Goal: Find specific page/section: Find specific page/section

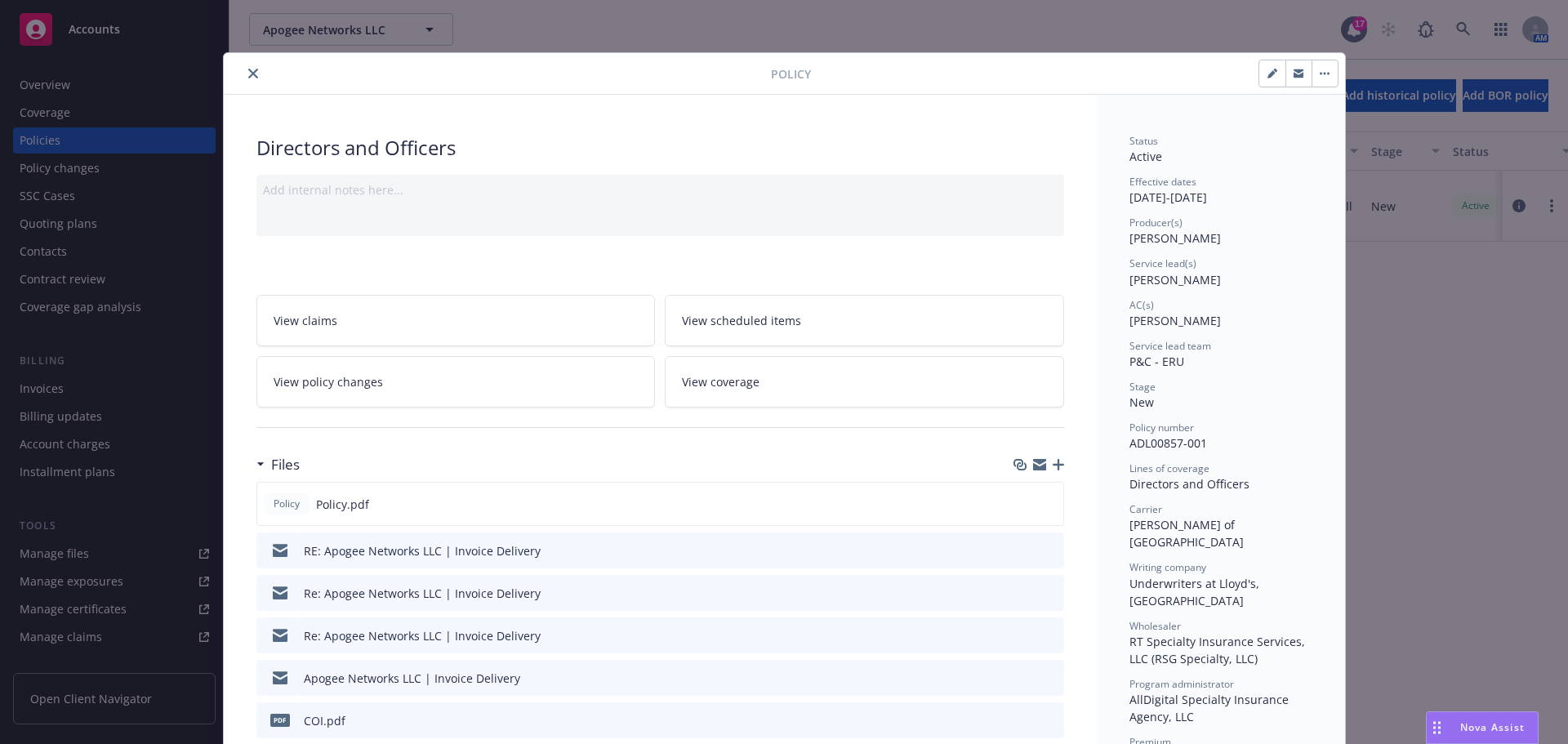
click at [249, 73] on icon "close" at bounding box center [254, 74] width 10 height 10
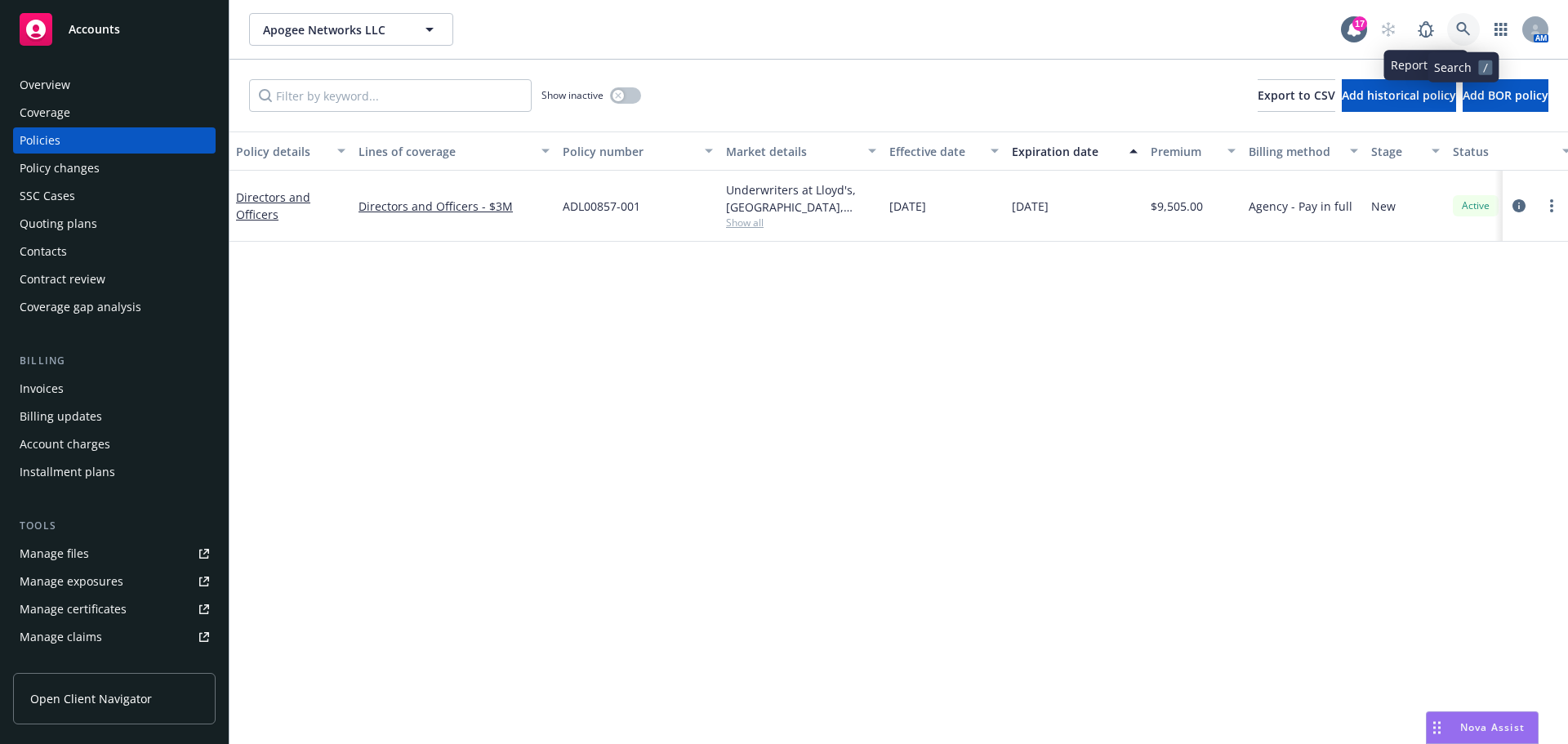
click at [1459, 23] on icon at bounding box center [1463, 29] width 14 height 14
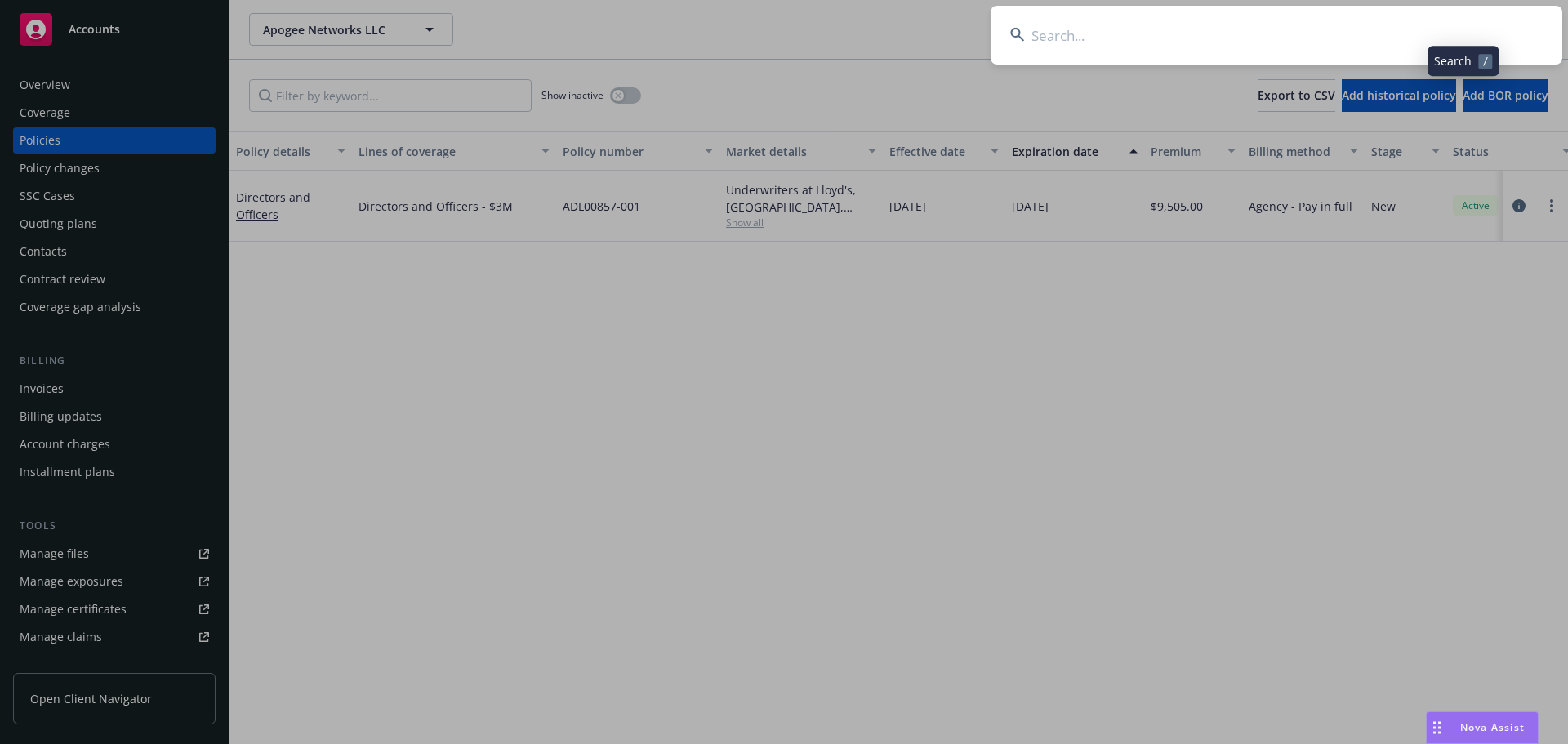
click at [1353, 41] on input at bounding box center [1276, 35] width 572 height 59
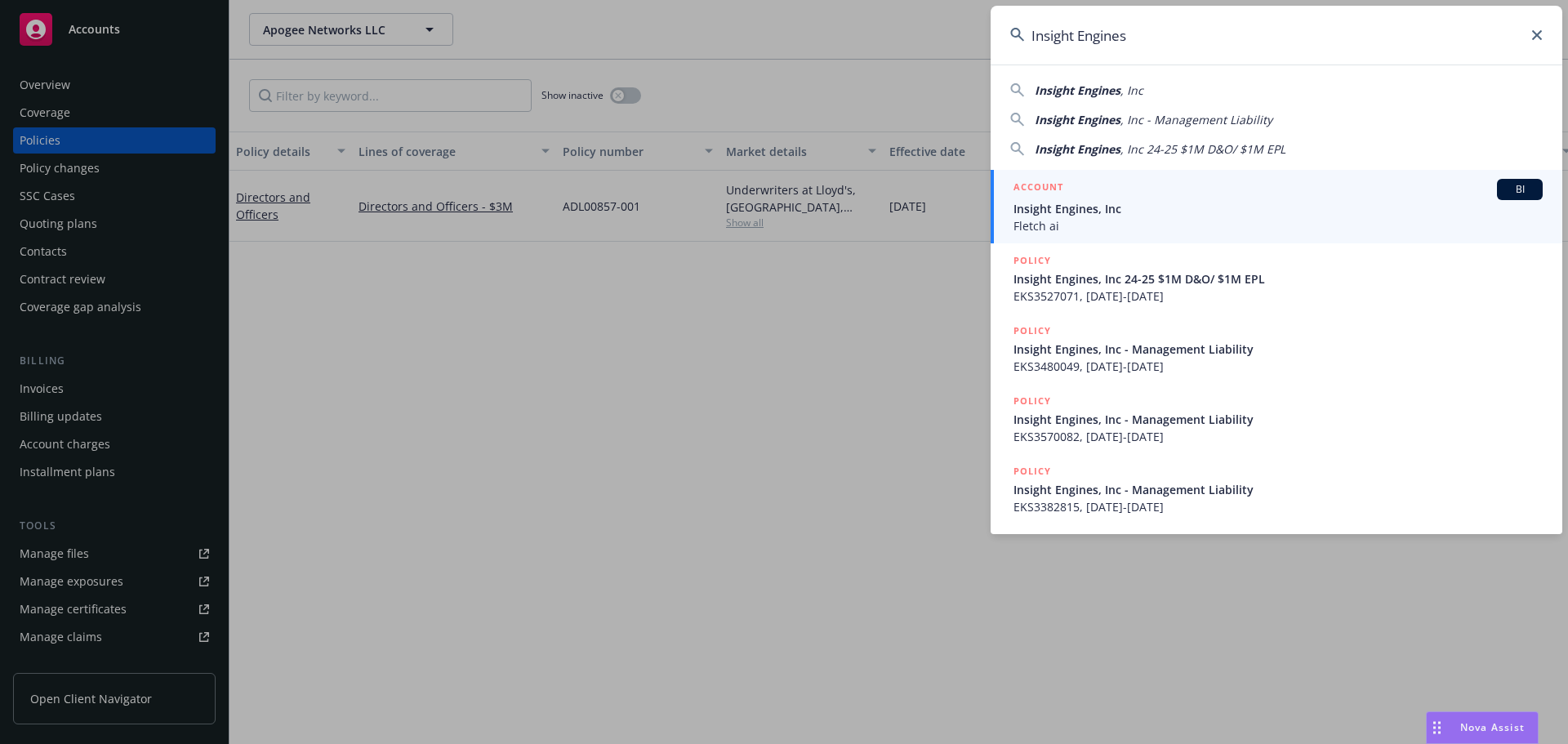
type input "Insight Engines"
click at [1128, 203] on span "Insight Engines, Inc" at bounding box center [1278, 209] width 529 height 17
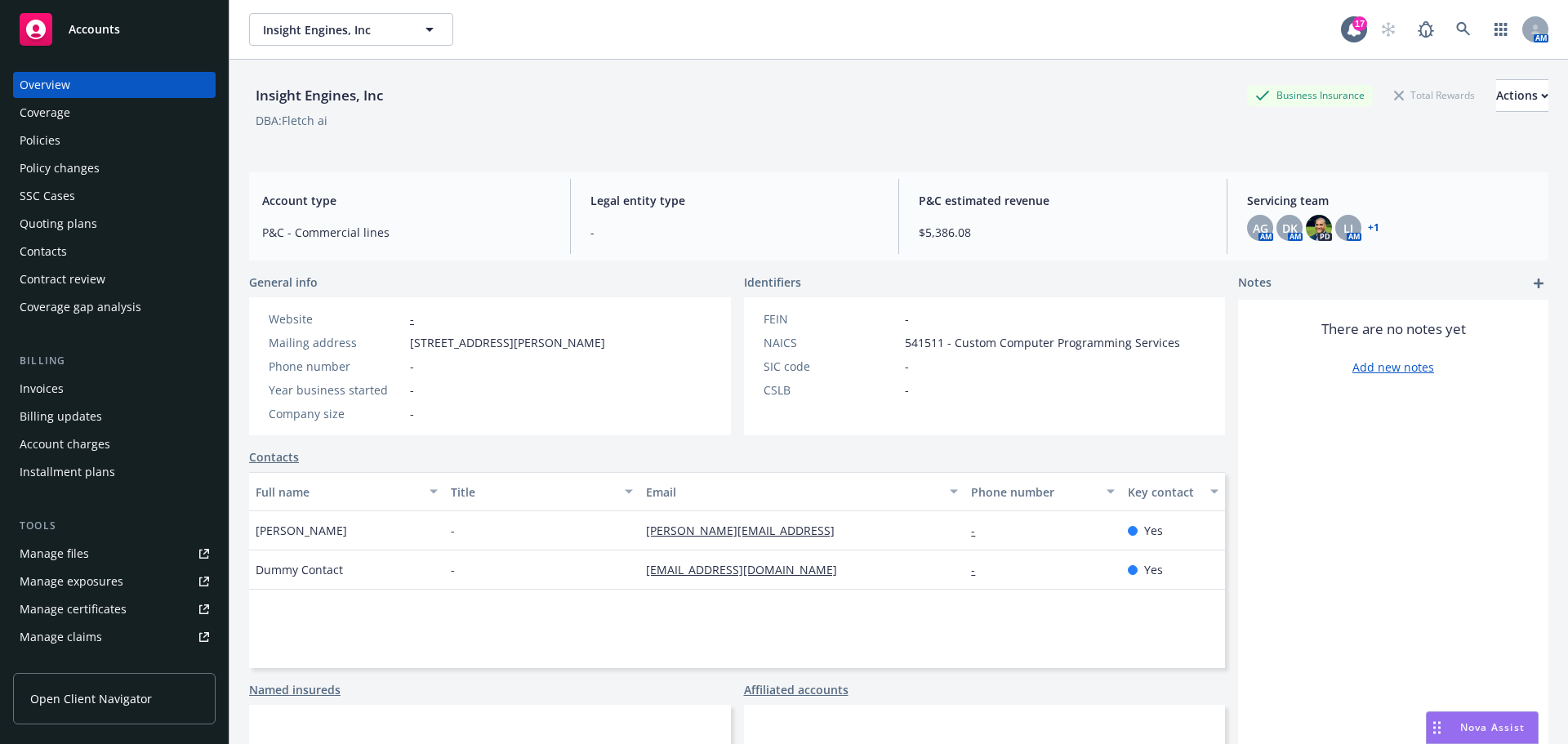
click at [104, 137] on div "Policies" at bounding box center [114, 140] width 189 height 26
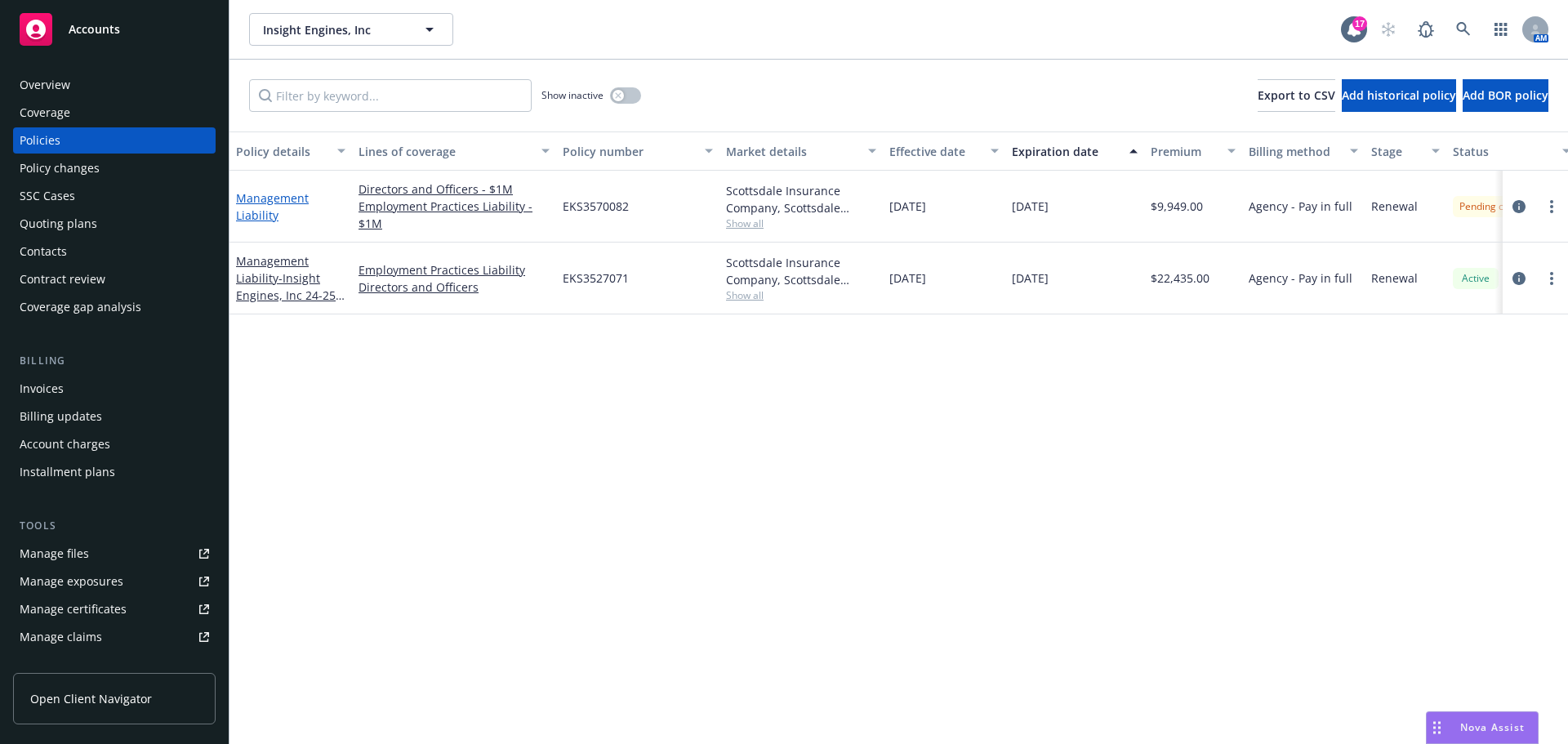
click at [250, 198] on link "Management Liability" at bounding box center [272, 206] width 73 height 32
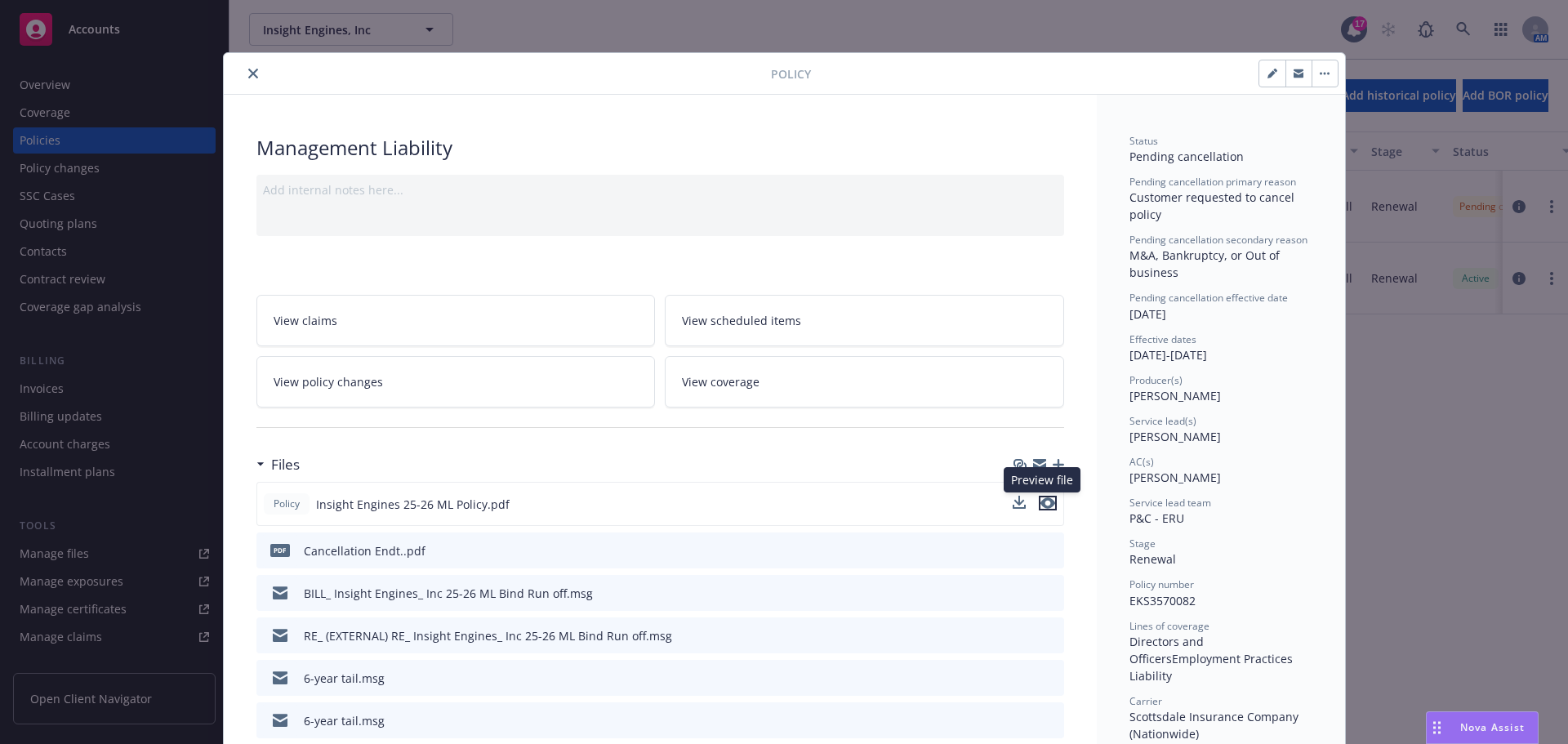
click at [1040, 502] on icon "preview file" at bounding box center [1047, 502] width 14 height 11
